Goal: Find specific page/section: Find specific page/section

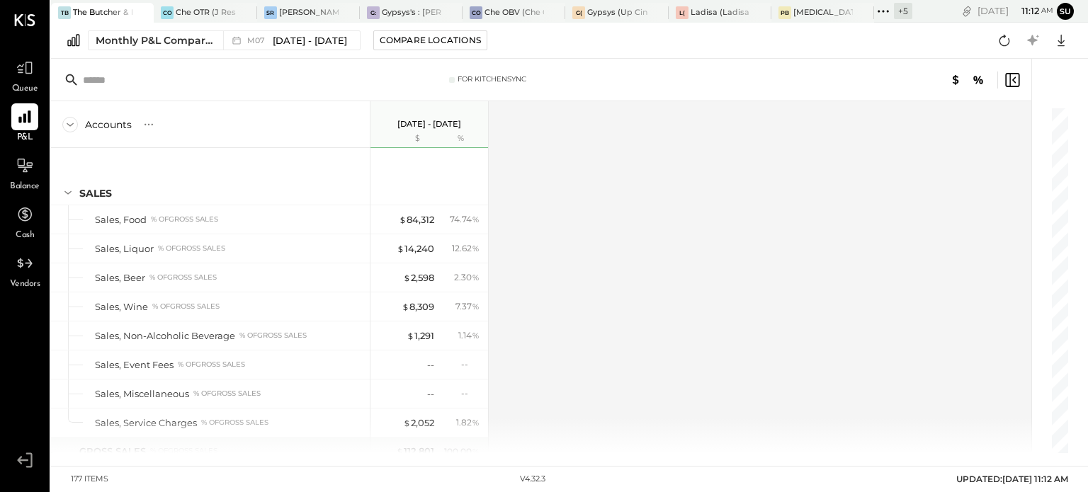
scroll to position [4287, 0]
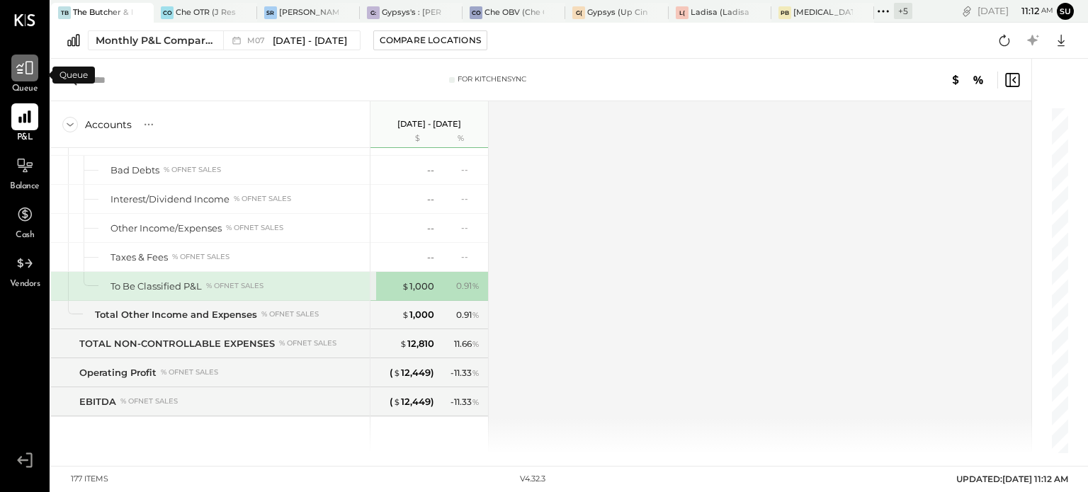
click at [28, 60] on icon at bounding box center [25, 68] width 18 height 18
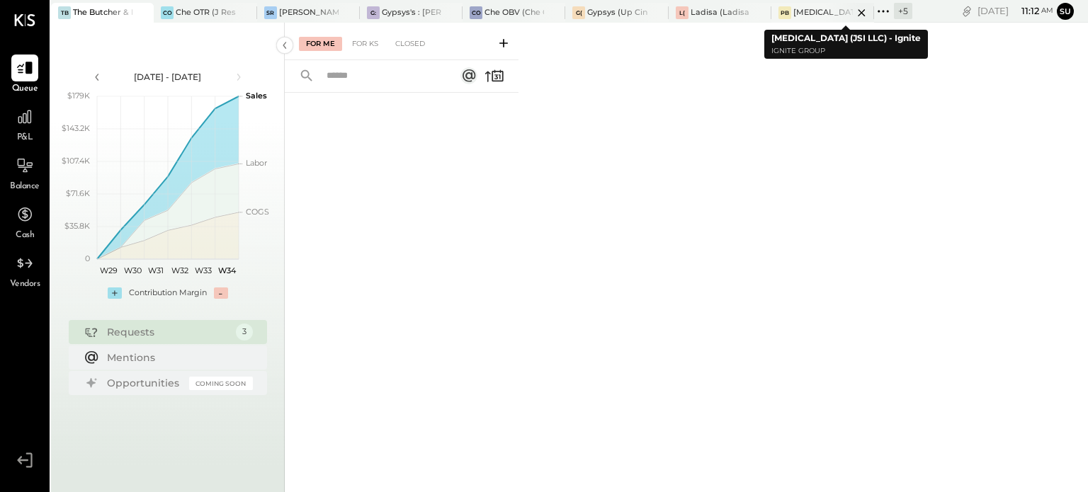
click at [805, 9] on div "[MEDICAL_DATA] (JSI LLC) - Ignite" at bounding box center [824, 12] width 60 height 11
